Goal: Find specific page/section: Find specific page/section

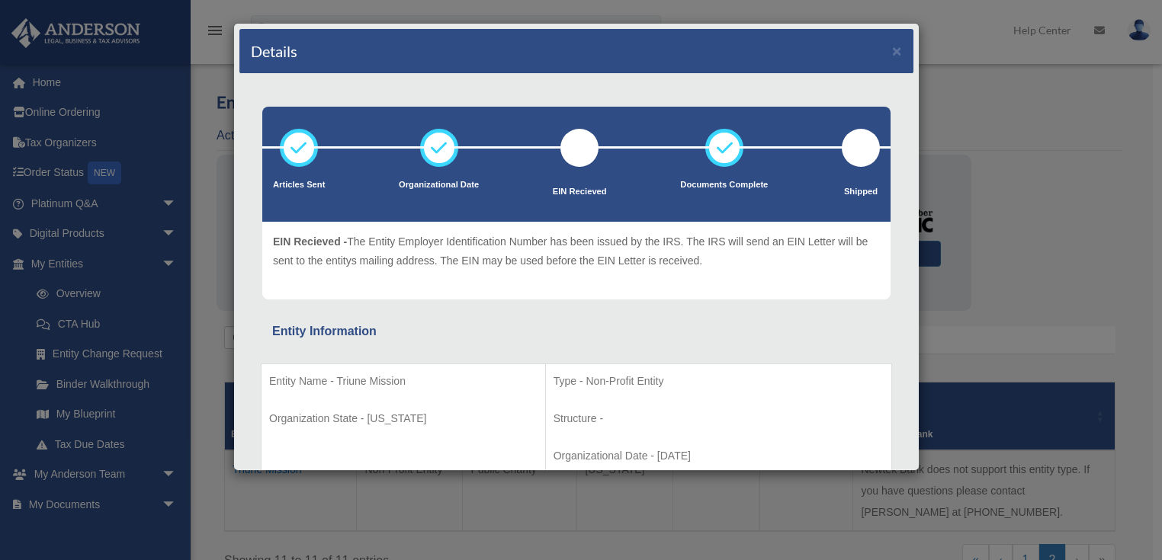
scroll to position [46, 0]
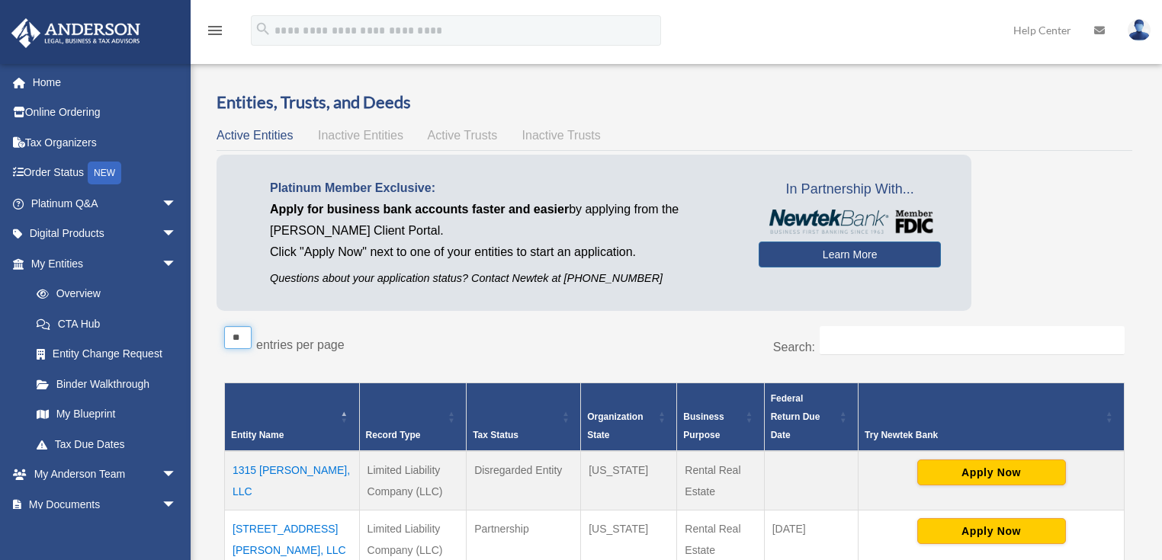
click at [241, 333] on select "** ** ** ***" at bounding box center [237, 337] width 27 height 23
select select "**"
click at [224, 326] on select "** ** ** ***" at bounding box center [237, 337] width 27 height 23
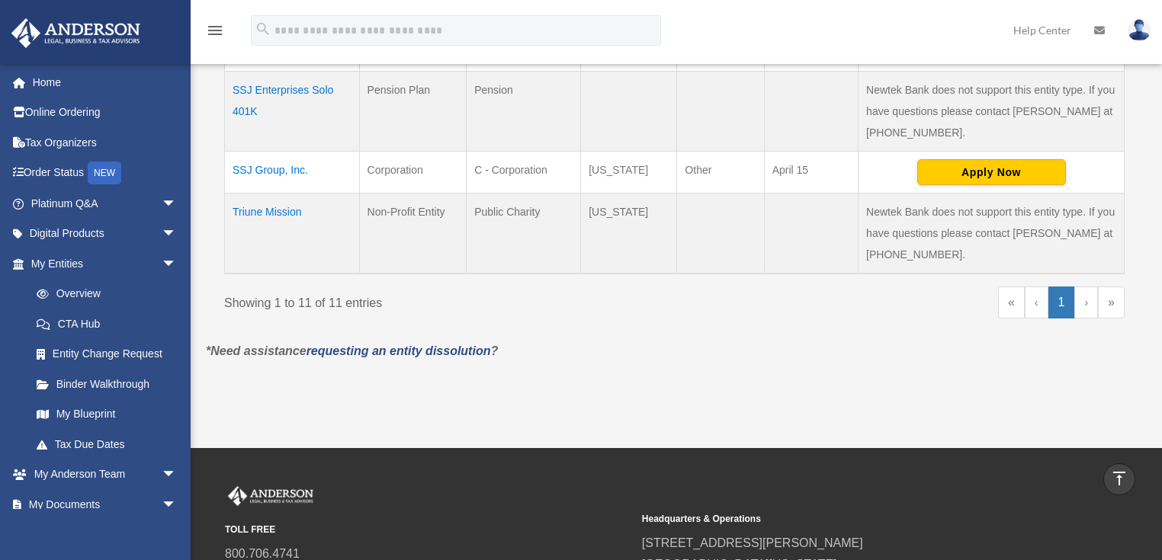
scroll to position [915, 0]
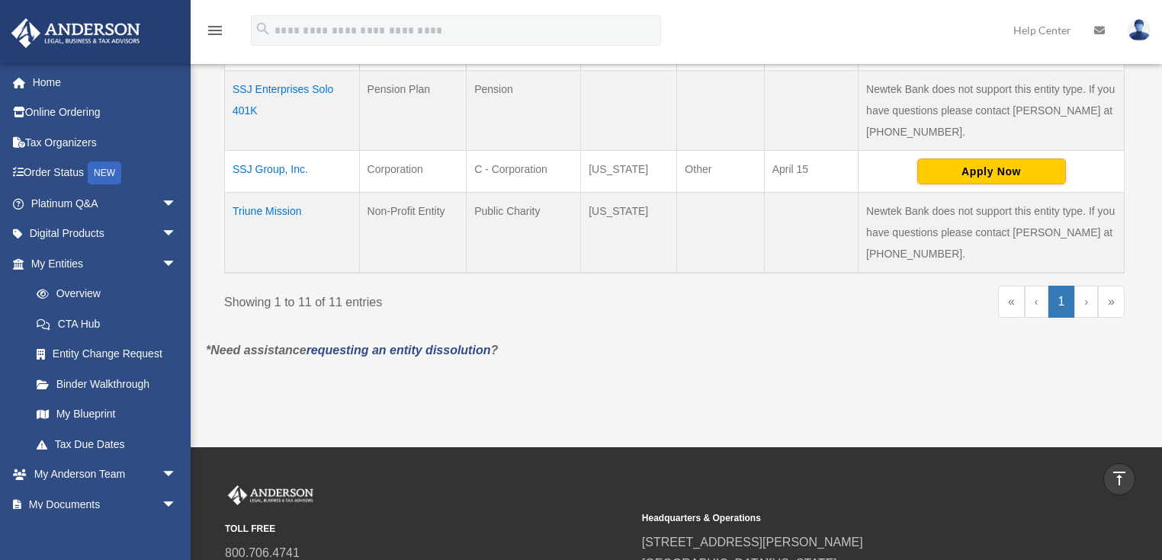
click at [1088, 286] on link "›" at bounding box center [1086, 302] width 24 height 32
click at [277, 192] on td "Triune Mission" at bounding box center [292, 232] width 135 height 81
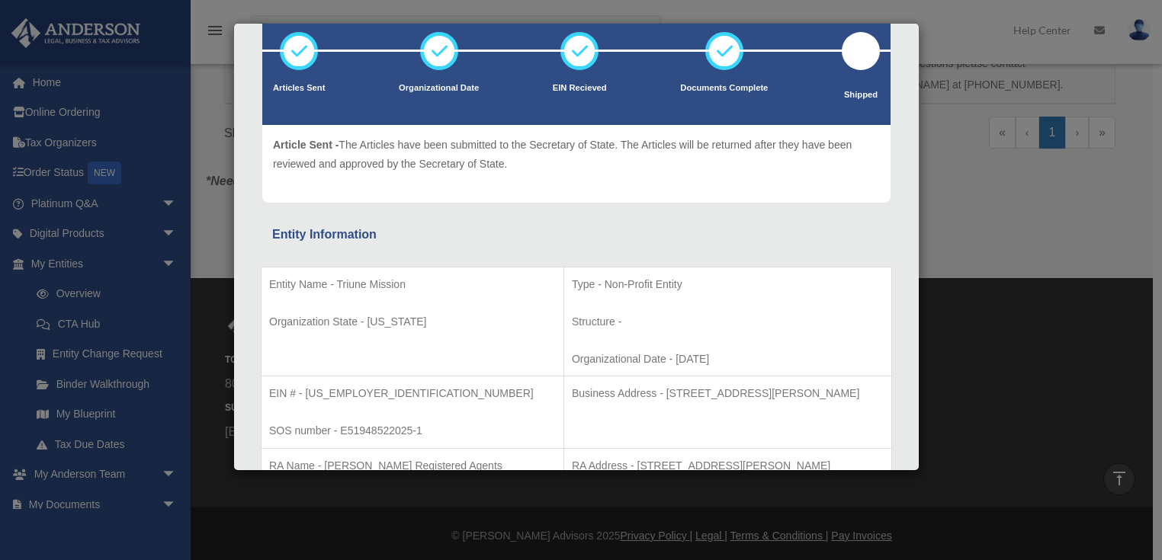
scroll to position [0, 0]
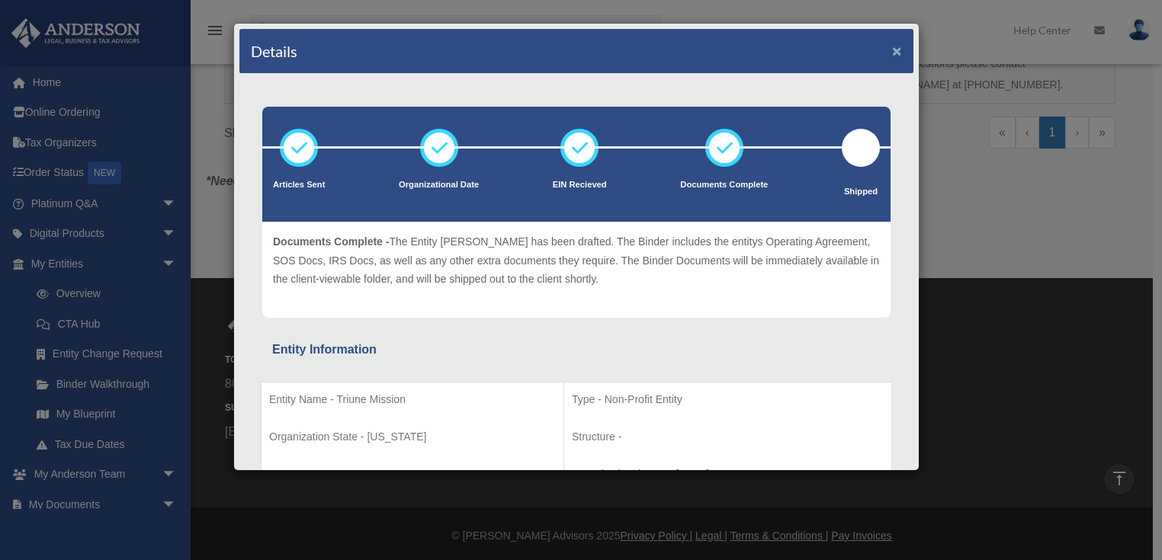
click at [892, 51] on button "×" at bounding box center [897, 51] width 10 height 16
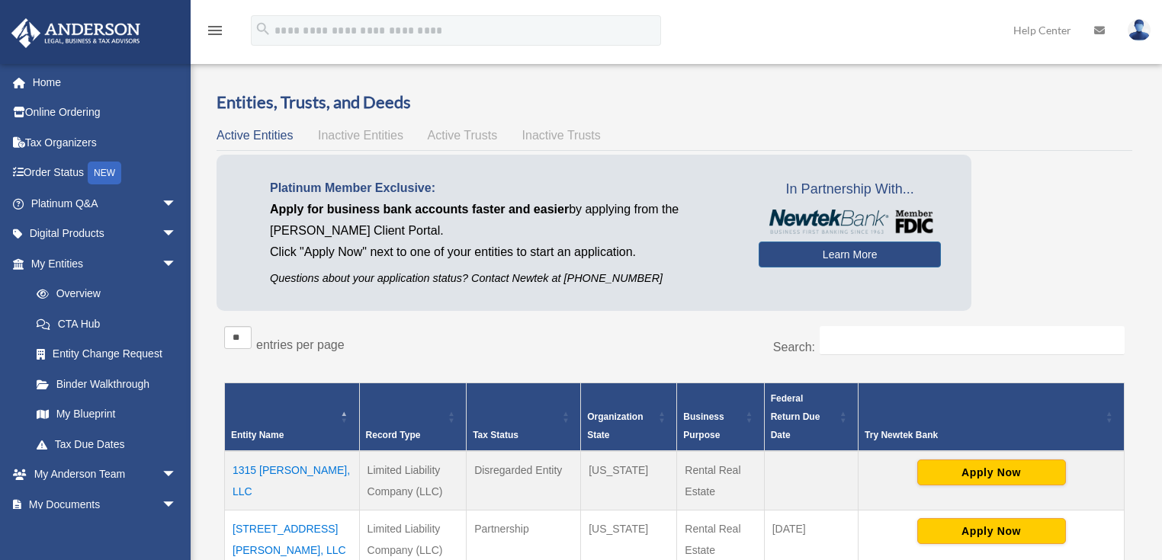
click at [469, 136] on span "Active Trusts" at bounding box center [463, 135] width 70 height 13
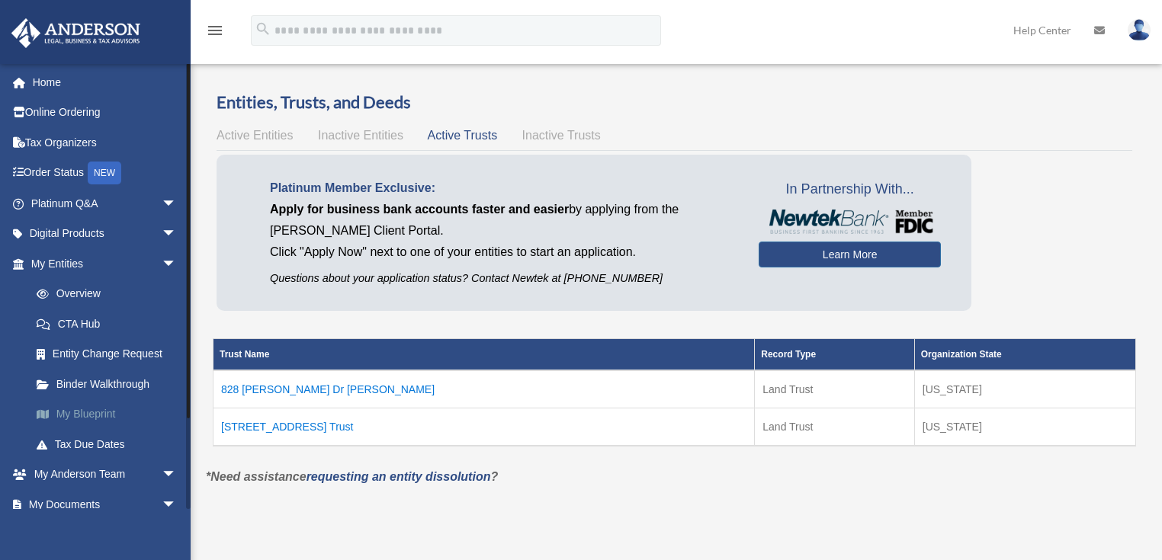
click at [96, 412] on link "My Blueprint" at bounding box center [110, 414] width 178 height 30
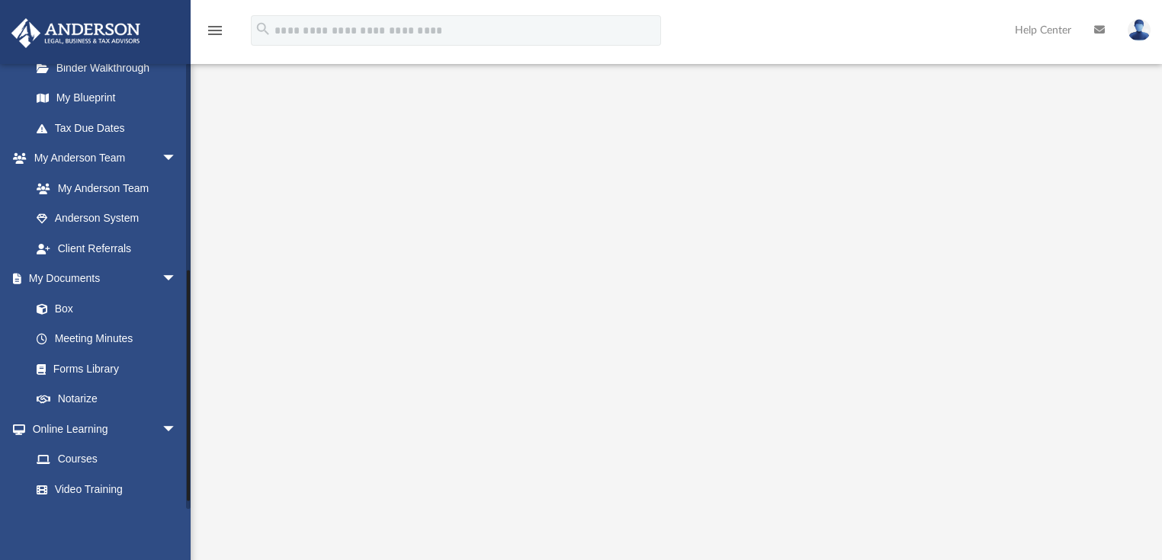
scroll to position [405, 0]
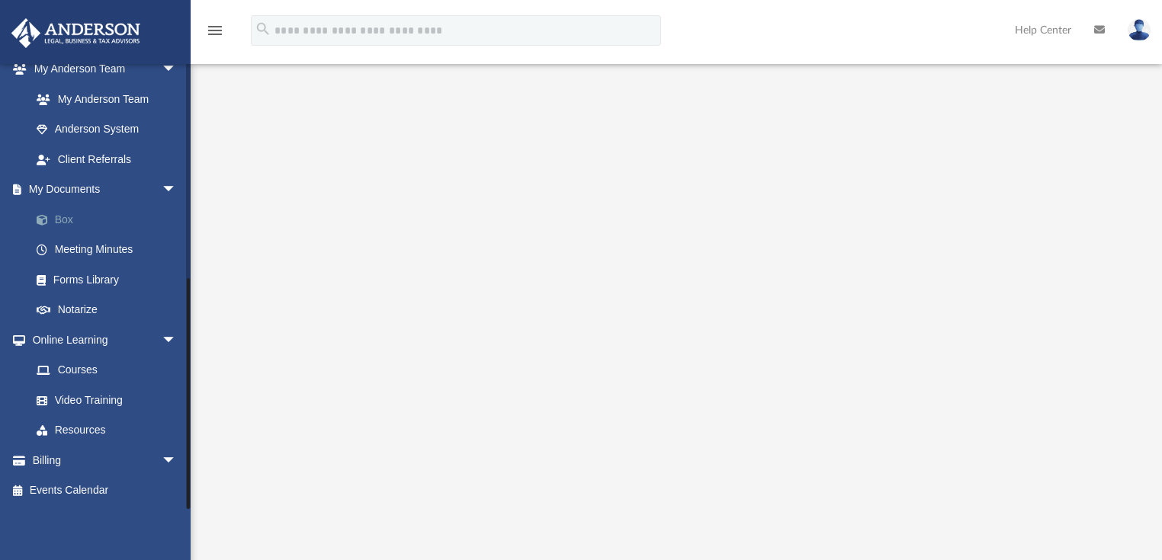
click at [66, 219] on link "Box" at bounding box center [110, 219] width 178 height 30
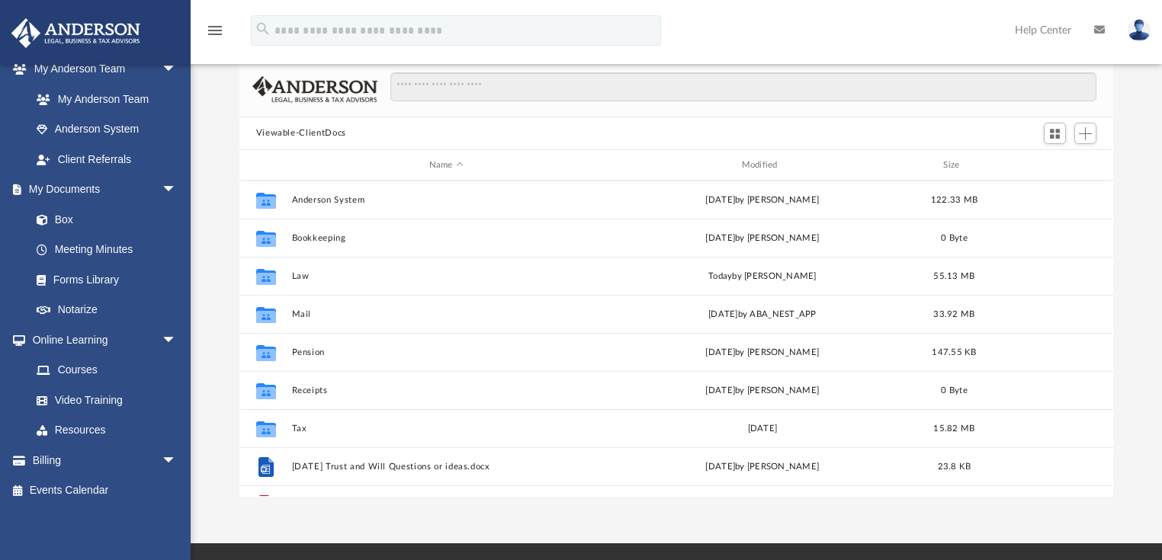
scroll to position [337, 865]
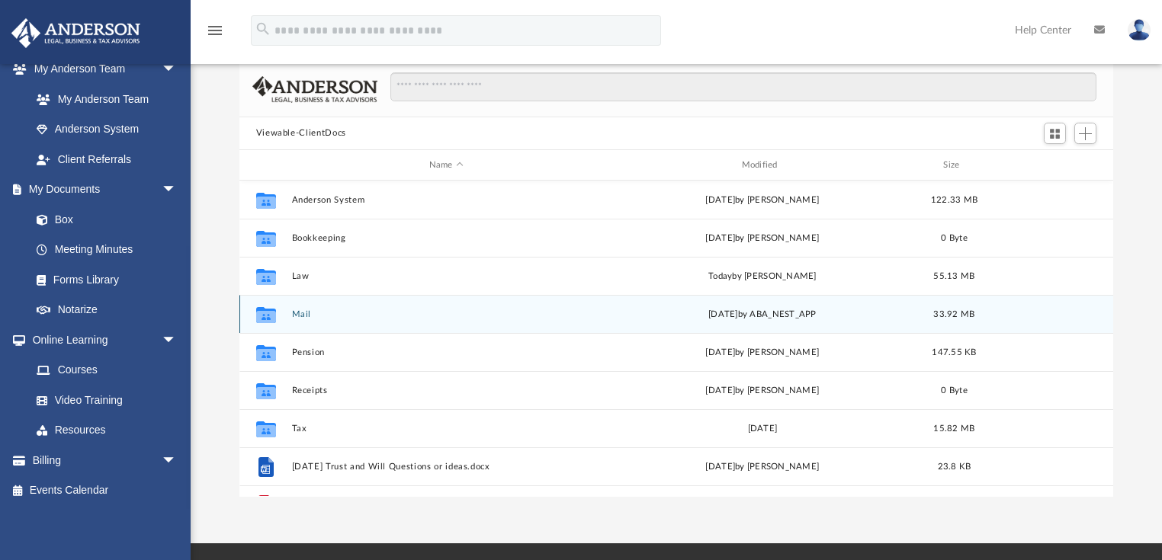
click at [302, 313] on button "Mail" at bounding box center [445, 314] width 309 height 10
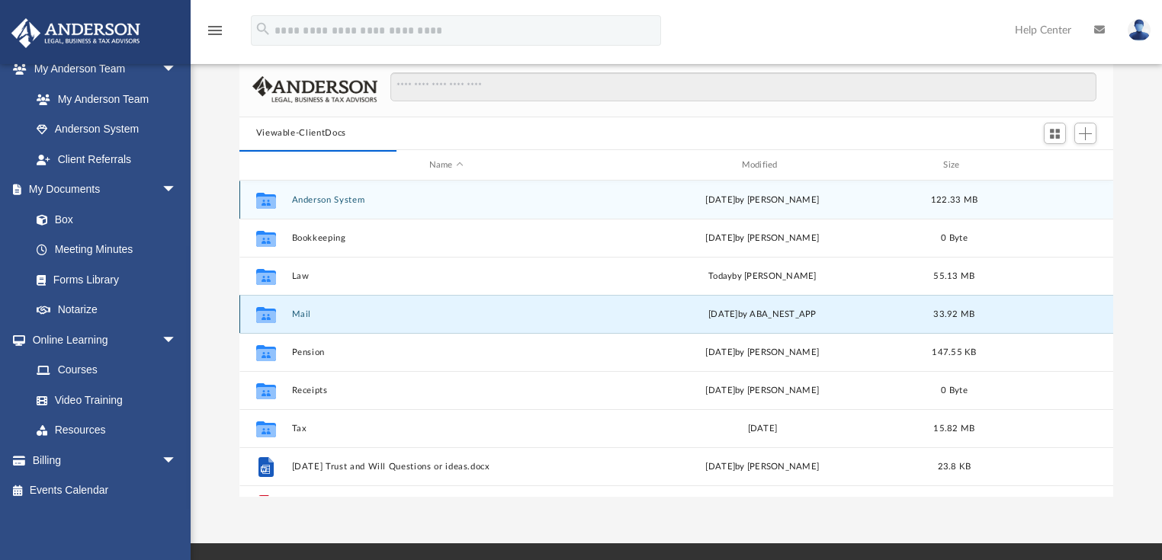
scroll to position [290, 865]
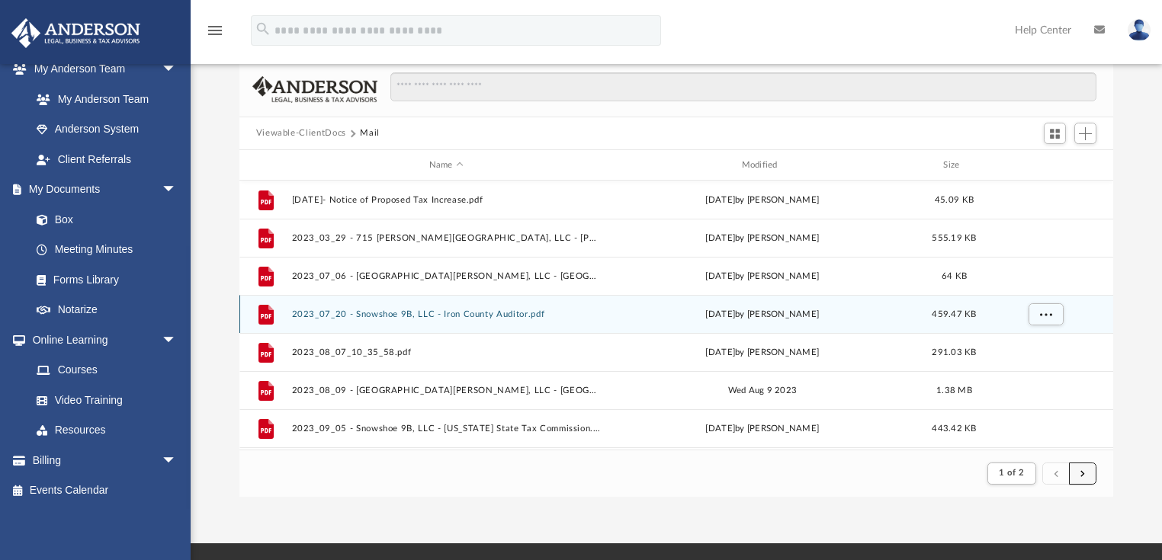
click at [1082, 473] on span "submit" at bounding box center [1082, 473] width 5 height 8
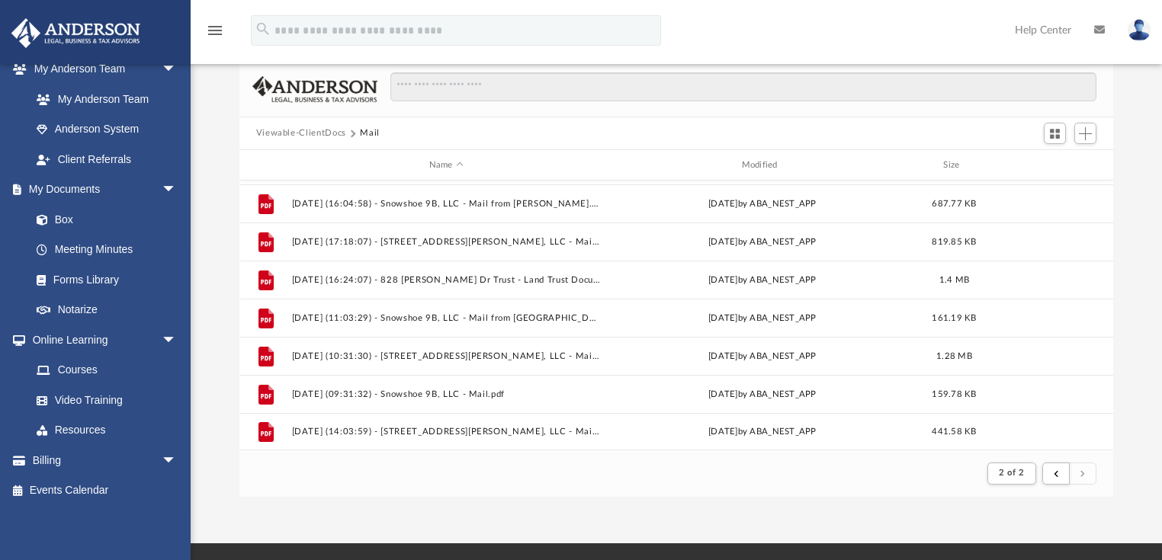
scroll to position [188, 0]
